Goal: Find specific page/section: Find specific page/section

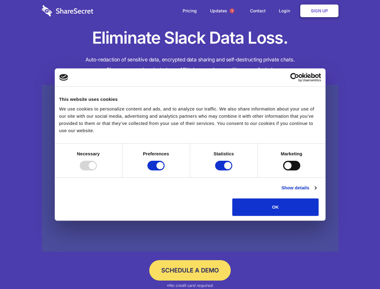
click at [97, 170] on div at bounding box center [88, 166] width 17 height 10
click at [165, 170] on input "Preferences" at bounding box center [155, 166] width 17 height 10
checkbox input "false"
click at [225, 170] on input "Statistics" at bounding box center [223, 166] width 17 height 10
checkbox input "false"
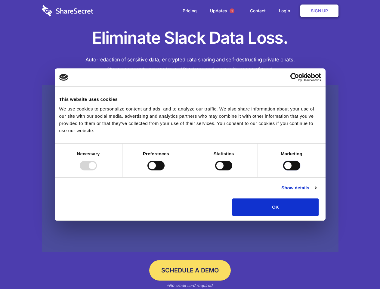
click at [283, 170] on input "Marketing" at bounding box center [291, 166] width 17 height 10
checkbox input "true"
click at [316, 191] on link "Show details" at bounding box center [298, 187] width 35 height 7
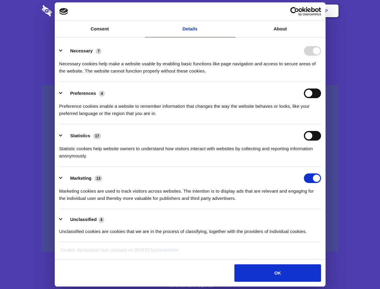
click at [321, 117] on div "Preferences 4 Preference cookies enable a website to remember information that …" at bounding box center [190, 102] width 262 height 29
click at [232, 11] on span "1" at bounding box center [232, 10] width 5 height 5
